Goal: Task Accomplishment & Management: Use online tool/utility

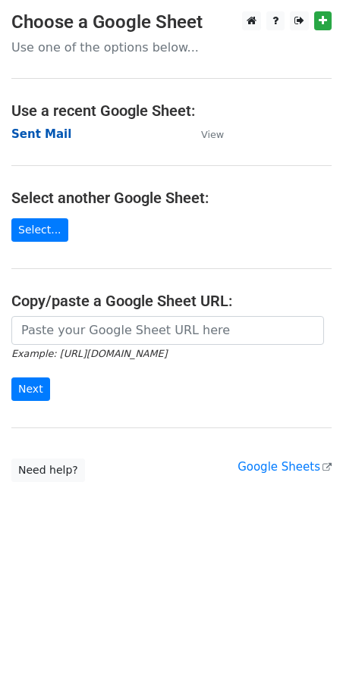
click at [42, 137] on strong "Sent Mail" at bounding box center [41, 134] width 60 height 14
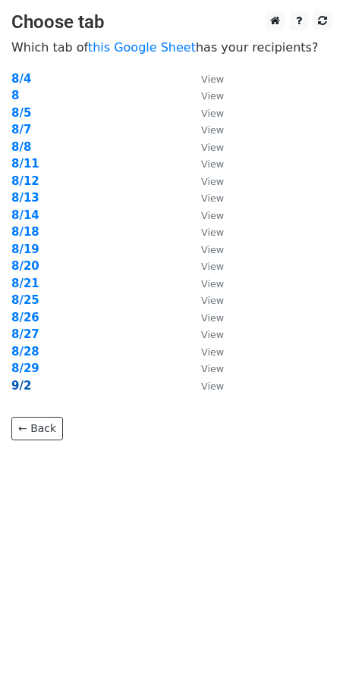
click at [16, 381] on strong "9/2" at bounding box center [21, 386] width 20 height 14
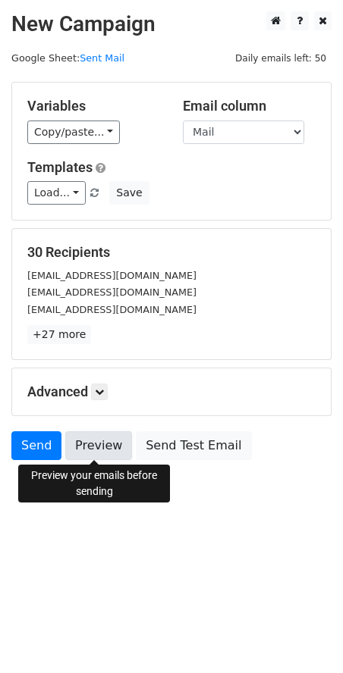
click at [110, 452] on link "Preview" at bounding box center [98, 445] width 67 height 29
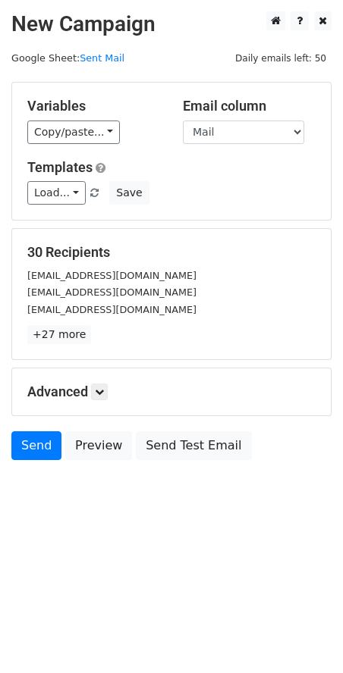
click at [93, 394] on h5 "Advanced" at bounding box center [171, 392] width 288 height 17
click at [115, 393] on h5 "Advanced" at bounding box center [171, 392] width 288 height 17
click at [104, 392] on icon at bounding box center [99, 391] width 9 height 9
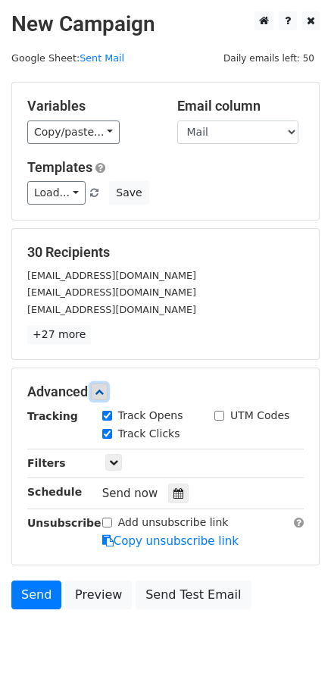
click at [104, 392] on icon at bounding box center [99, 391] width 9 height 9
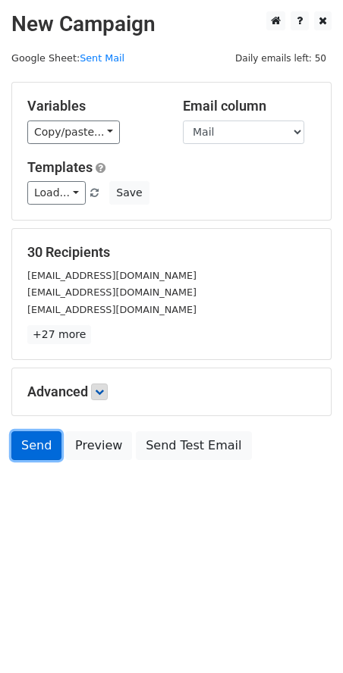
click at [36, 460] on link "Send" at bounding box center [36, 445] width 50 height 29
